Goal: Task Accomplishment & Management: Complete application form

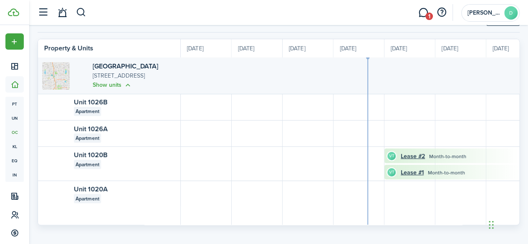
click at [145, 104] on div "Unit 1026B" at bounding box center [120, 102] width 93 height 9
click at [86, 100] on link "Unit 1026B" at bounding box center [90, 102] width 33 height 10
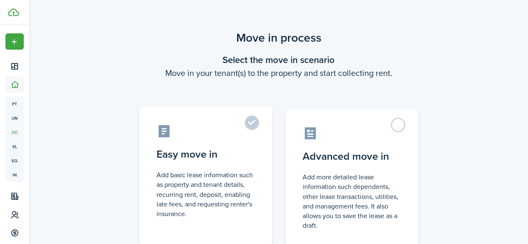
click at [251, 124] on label "Easy move in Add basic lease information such as property and tenant details, r…" at bounding box center [206, 175] width 134 height 139
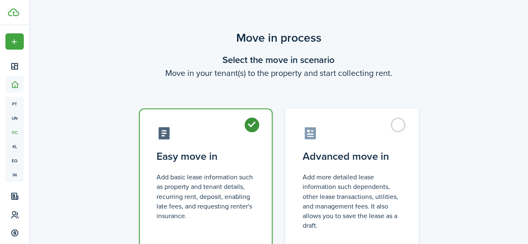
radio input "true"
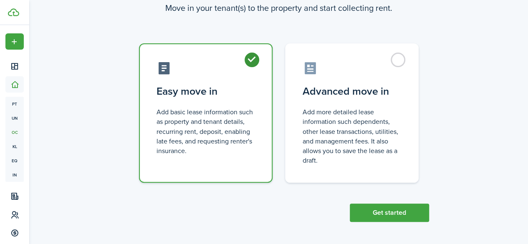
scroll to position [66, 0]
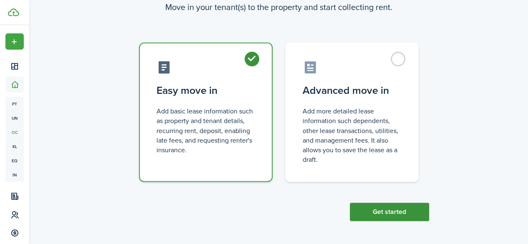
click at [389, 213] on button "Get started" at bounding box center [389, 212] width 79 height 18
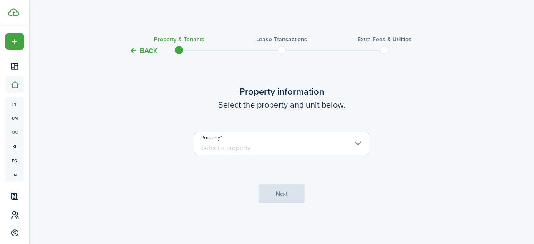
click at [286, 144] on input "Property" at bounding box center [281, 143] width 175 height 23
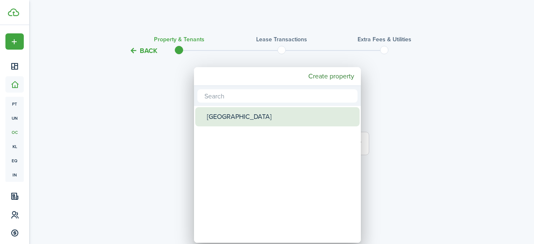
click at [261, 118] on div "[GEOGRAPHIC_DATA]" at bounding box center [281, 116] width 148 height 19
type input "[GEOGRAPHIC_DATA]"
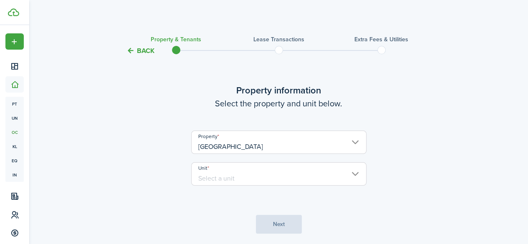
click at [293, 176] on input "Unit" at bounding box center [278, 173] width 175 height 23
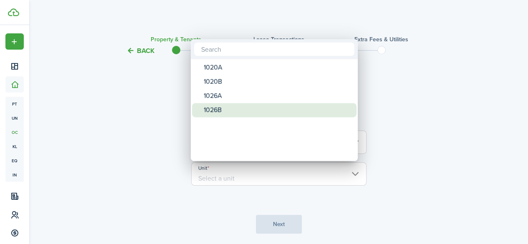
click at [232, 108] on div "1026B" at bounding box center [278, 110] width 148 height 14
type input "1026B"
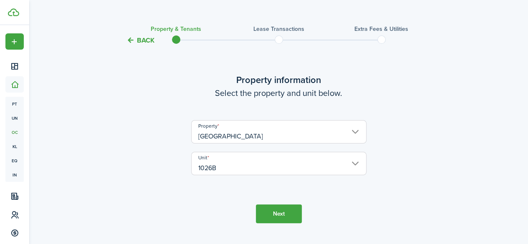
scroll to position [29, 0]
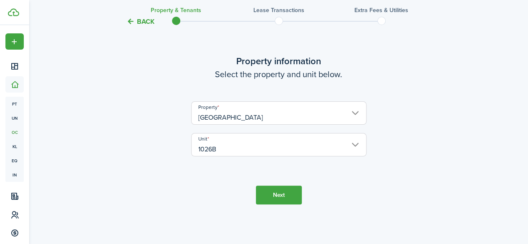
click at [280, 193] on button "Next" at bounding box center [279, 195] width 46 height 19
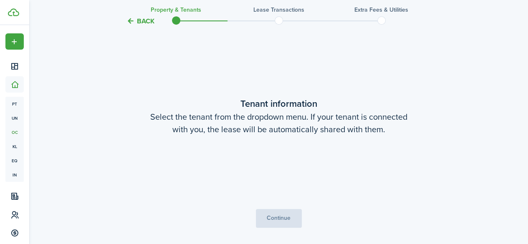
scroll to position [218, 0]
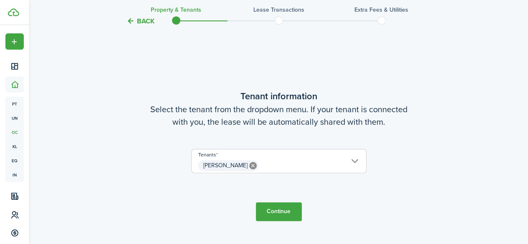
click at [357, 162] on span "[PERSON_NAME]" at bounding box center [279, 166] width 175 height 14
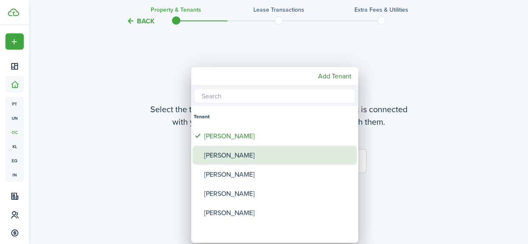
click at [246, 155] on div "[PERSON_NAME]" at bounding box center [278, 155] width 148 height 19
type input "[PERSON_NAME], [PERSON_NAME]"
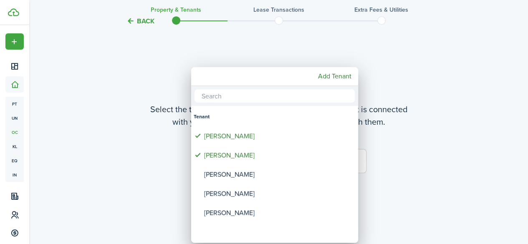
click at [425, 143] on div at bounding box center [264, 122] width 662 height 378
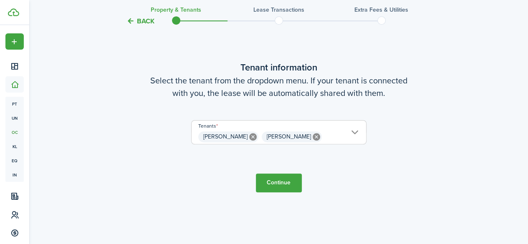
scroll to position [259, 0]
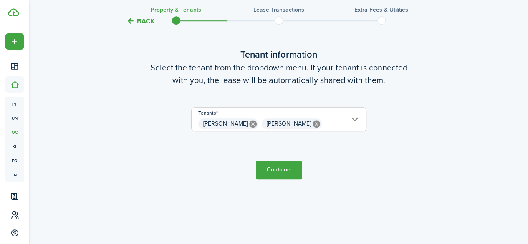
click at [353, 119] on span "[PERSON_NAME] [PERSON_NAME]" at bounding box center [279, 124] width 175 height 14
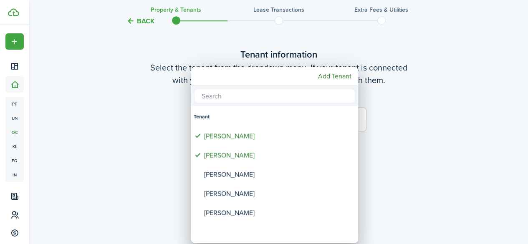
click at [430, 127] on div at bounding box center [264, 122] width 662 height 378
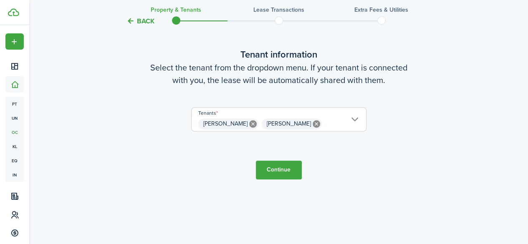
click at [279, 168] on button "Continue" at bounding box center [279, 170] width 46 height 19
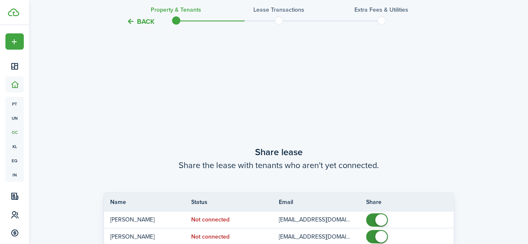
scroll to position [462, 0]
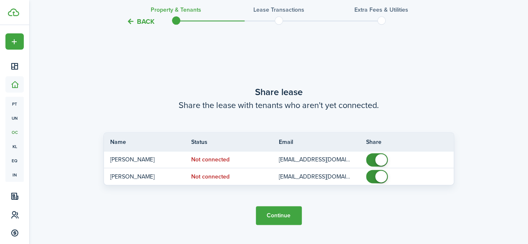
click at [276, 215] on button "Continue" at bounding box center [279, 215] width 46 height 19
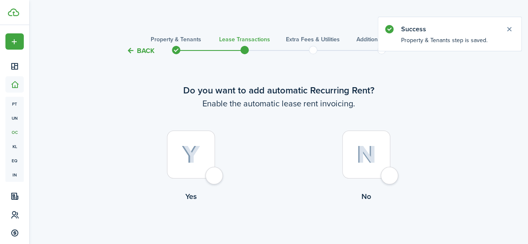
click at [211, 174] on div at bounding box center [191, 155] width 48 height 48
radio input "true"
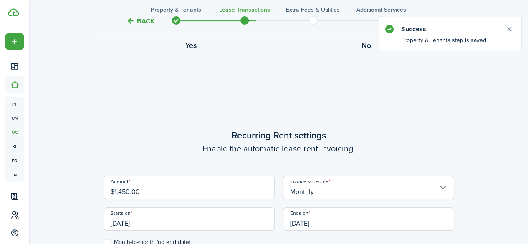
scroll to position [230, 0]
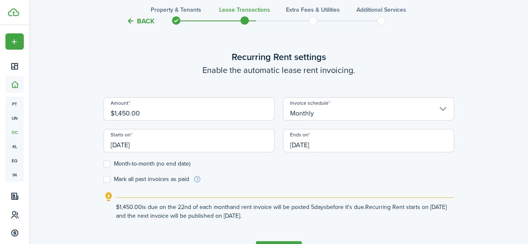
click at [229, 144] on input "09/22/2025" at bounding box center [189, 140] width 171 height 23
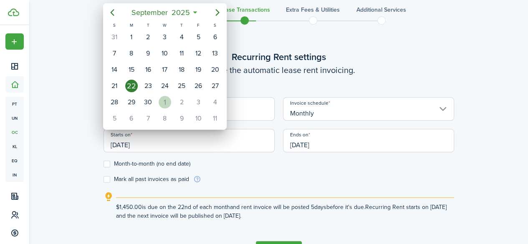
click at [164, 102] on div "1" at bounding box center [165, 102] width 13 height 13
type input "10/01/2025"
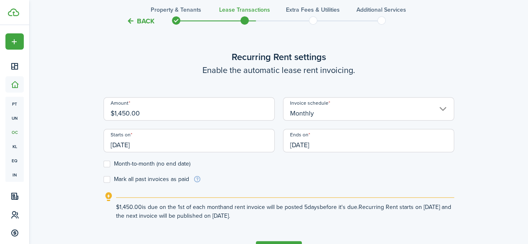
click at [109, 164] on label "Month-to-month (no end date)" at bounding box center [147, 164] width 87 height 7
click at [104, 164] on input "Month-to-month (no end date)" at bounding box center [103, 164] width 0 height 0
checkbox input "true"
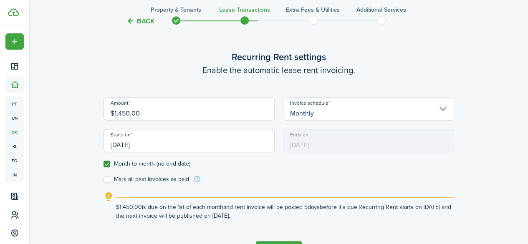
click at [108, 181] on label "Mark all past invoices as paid" at bounding box center [147, 179] width 86 height 7
click at [104, 180] on input "Mark all past invoices as paid" at bounding box center [103, 180] width 0 height 0
checkbox input "true"
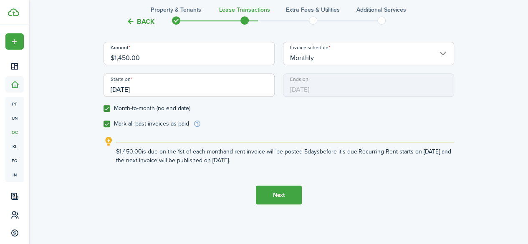
scroll to position [286, 0]
click at [277, 197] on button "Next" at bounding box center [279, 194] width 46 height 19
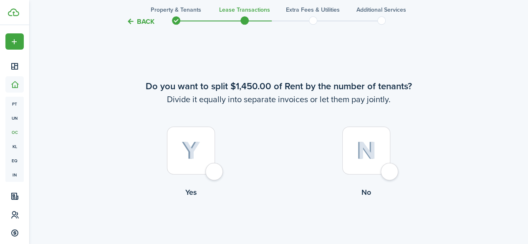
scroll to position [474, 0]
